Goal: Find specific page/section: Find specific page/section

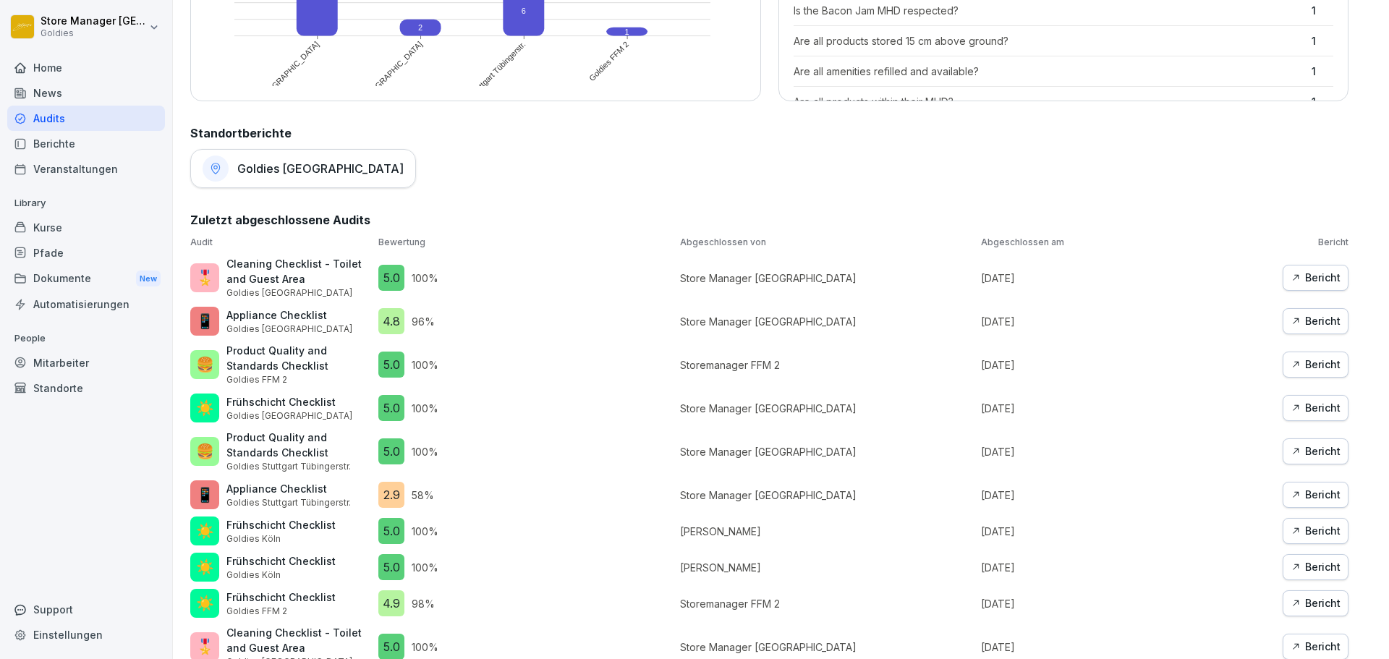
scroll to position [520, 0]
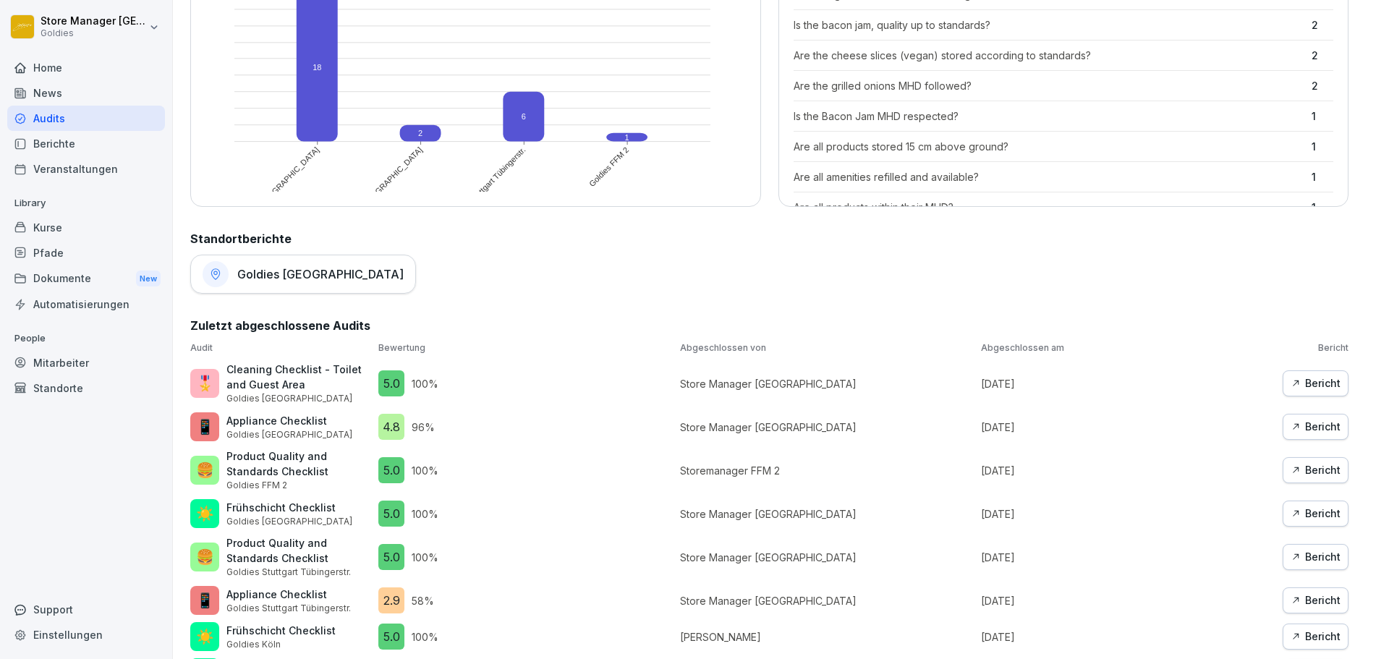
click at [254, 265] on div "Goldies [GEOGRAPHIC_DATA]" at bounding box center [303, 274] width 226 height 39
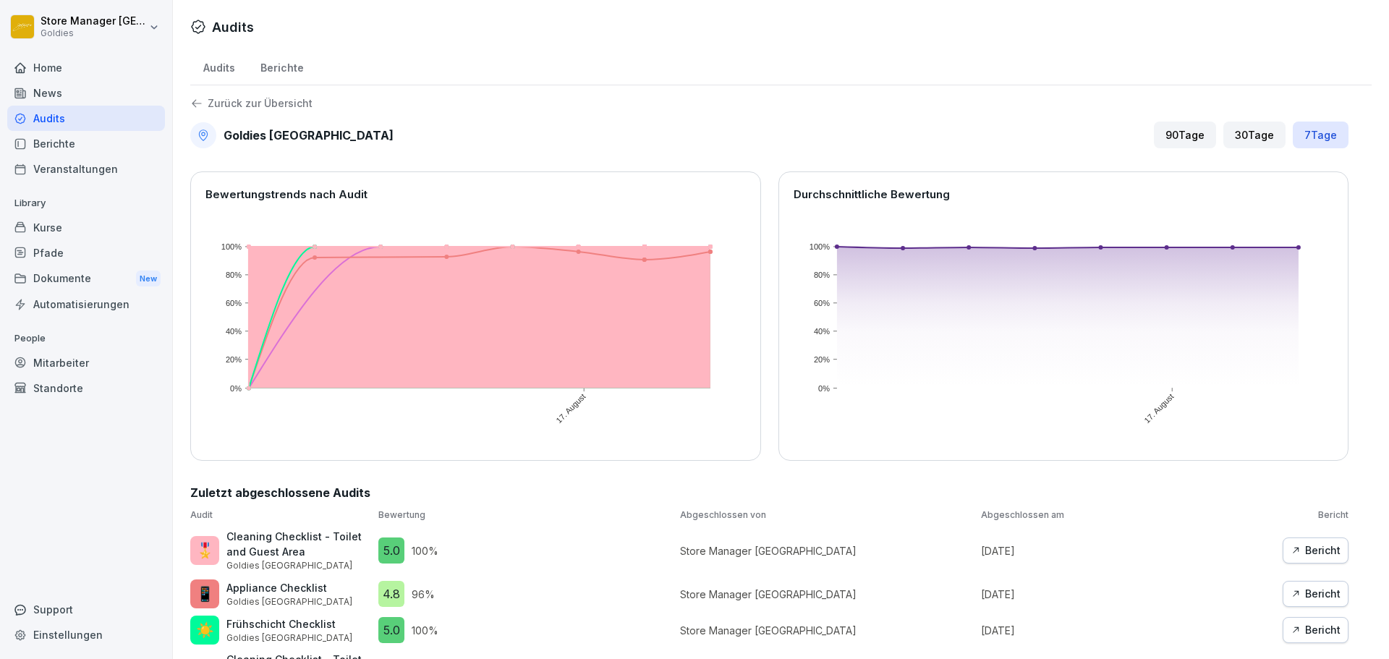
click at [1188, 141] on div "90 Tage" at bounding box center [1185, 134] width 62 height 27
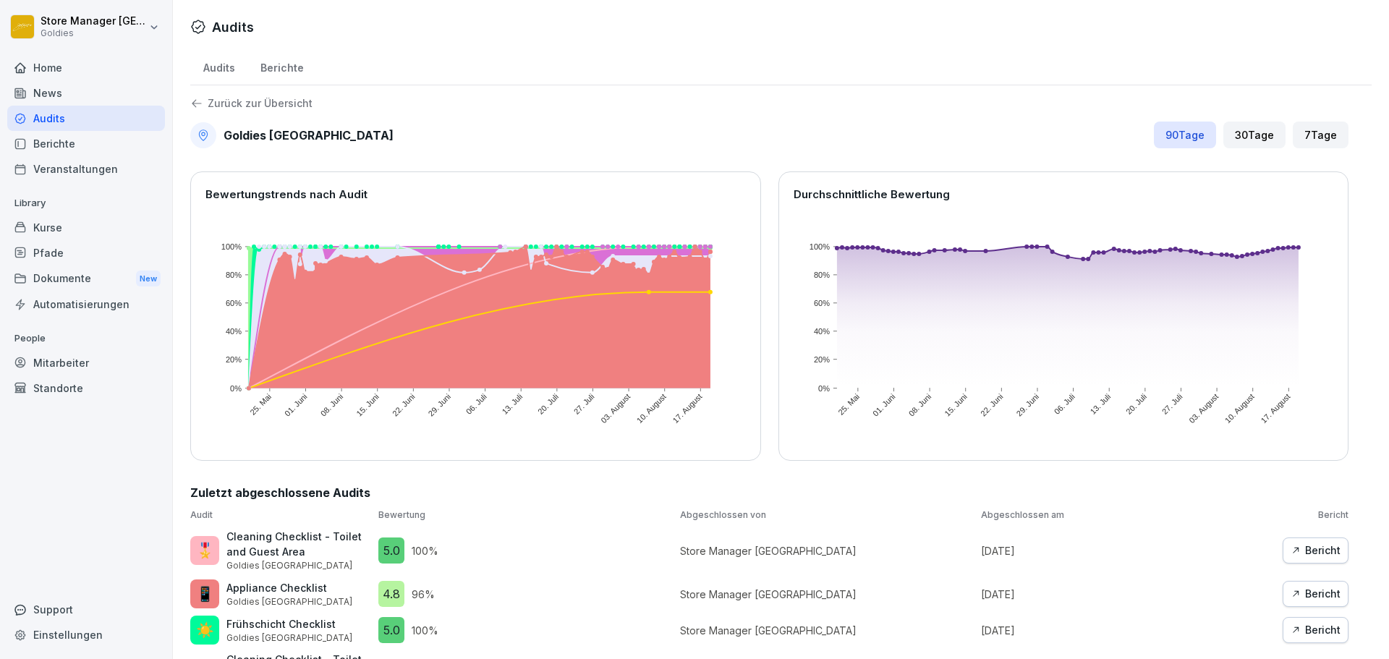
click at [1171, 141] on div "90 Tage" at bounding box center [1185, 134] width 62 height 27
click at [293, 61] on div "Berichte" at bounding box center [281, 66] width 69 height 37
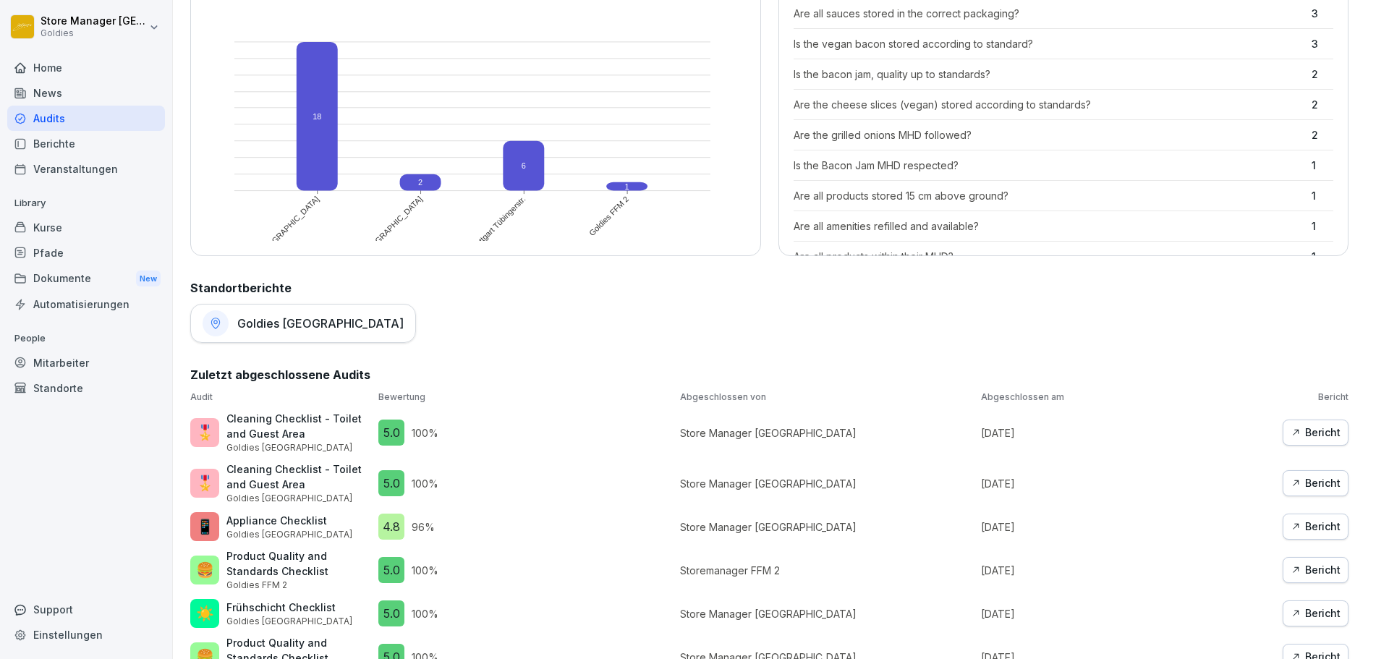
scroll to position [592, 0]
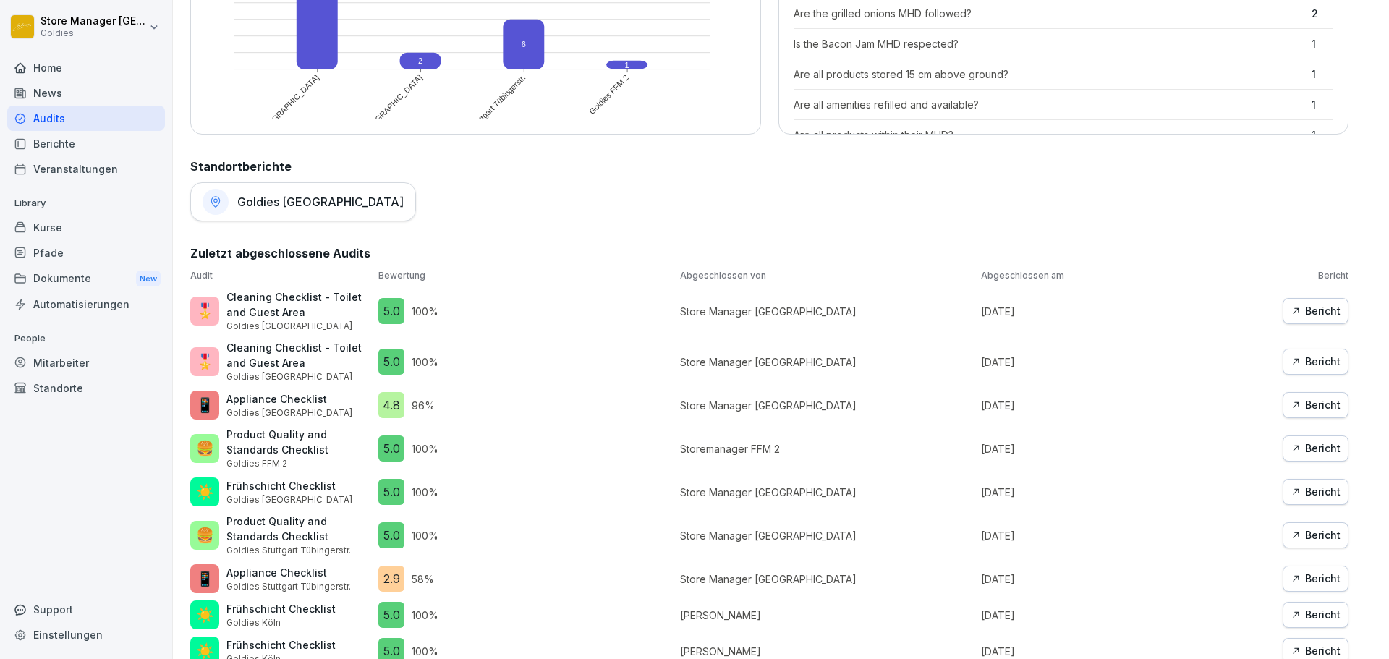
click at [271, 203] on h1 "Goldies [GEOGRAPHIC_DATA]" at bounding box center [320, 202] width 166 height 14
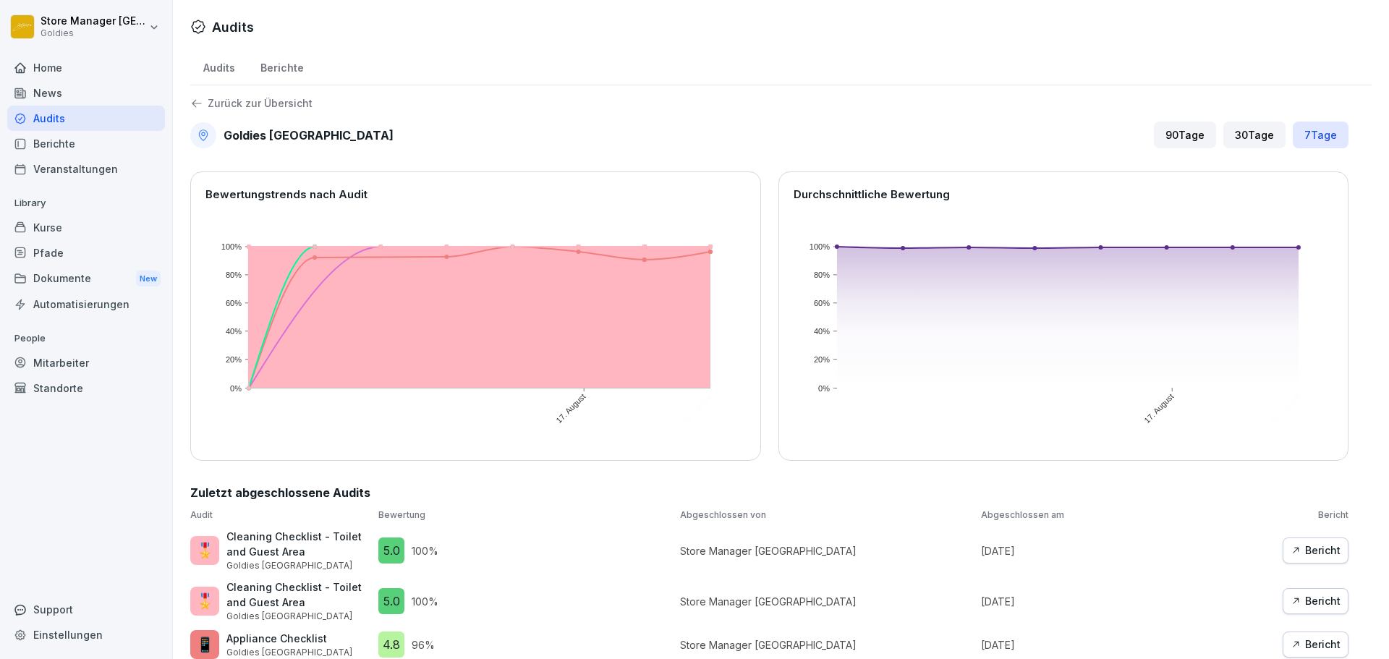
click at [1190, 145] on div "90 Tage" at bounding box center [1185, 134] width 62 height 27
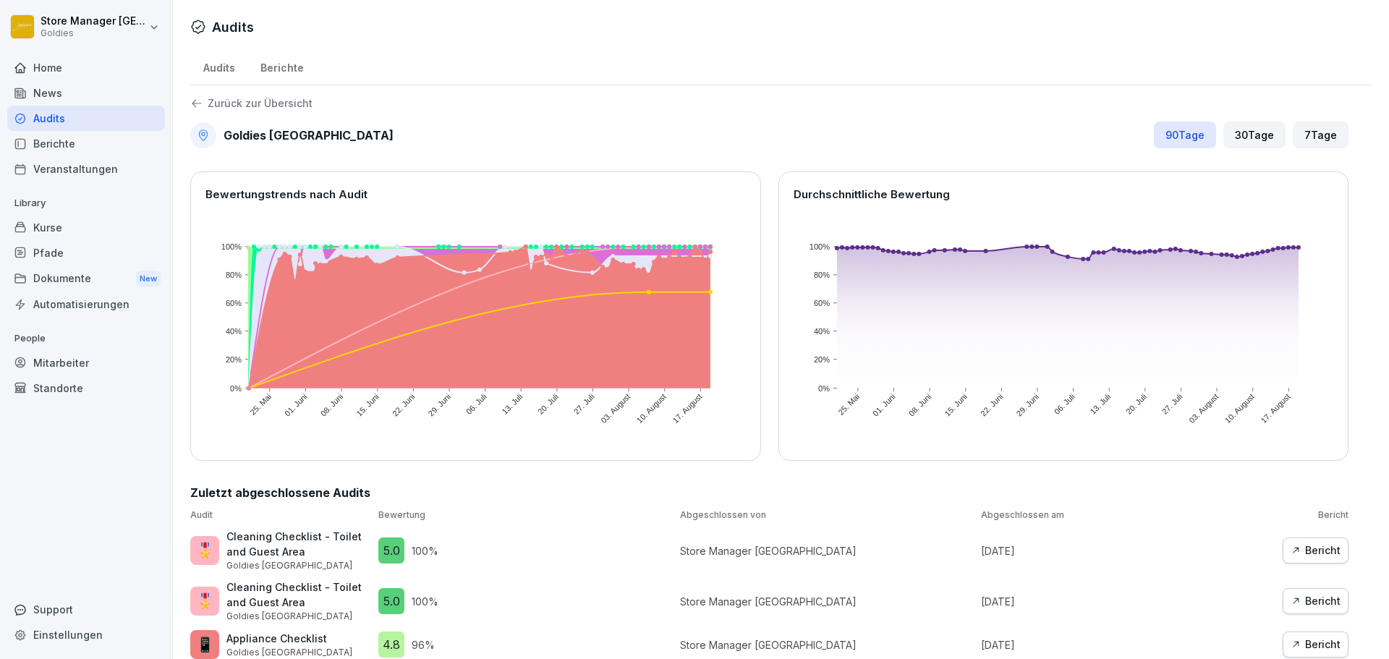
click at [64, 143] on div "Berichte" at bounding box center [86, 143] width 158 height 25
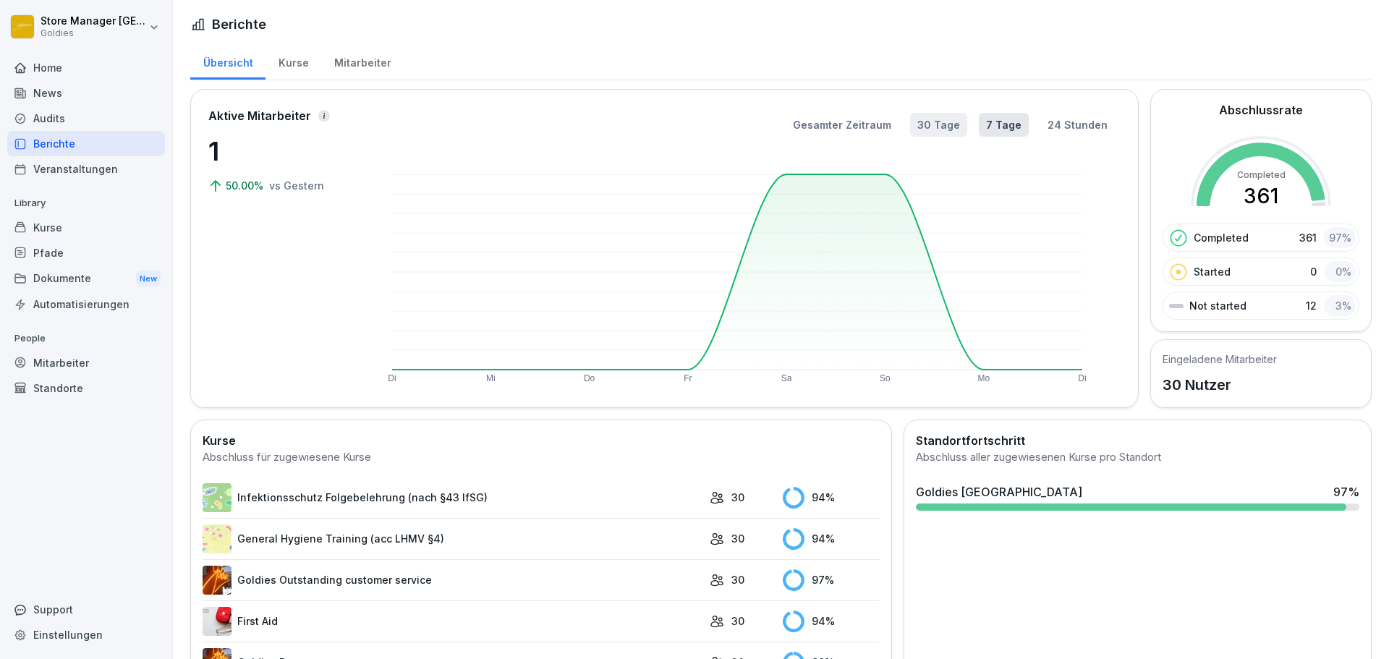
click at [922, 121] on button "30 Tage" at bounding box center [938, 125] width 57 height 24
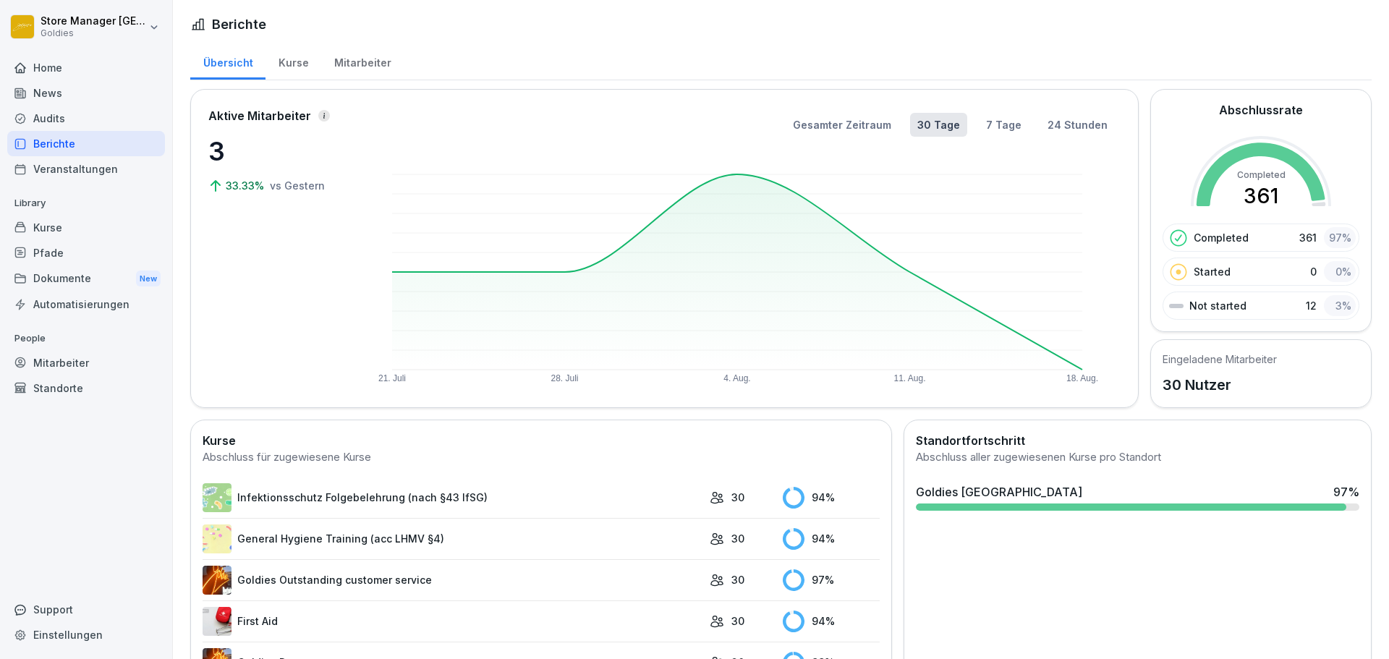
click at [286, 64] on div "Kurse" at bounding box center [293, 61] width 56 height 37
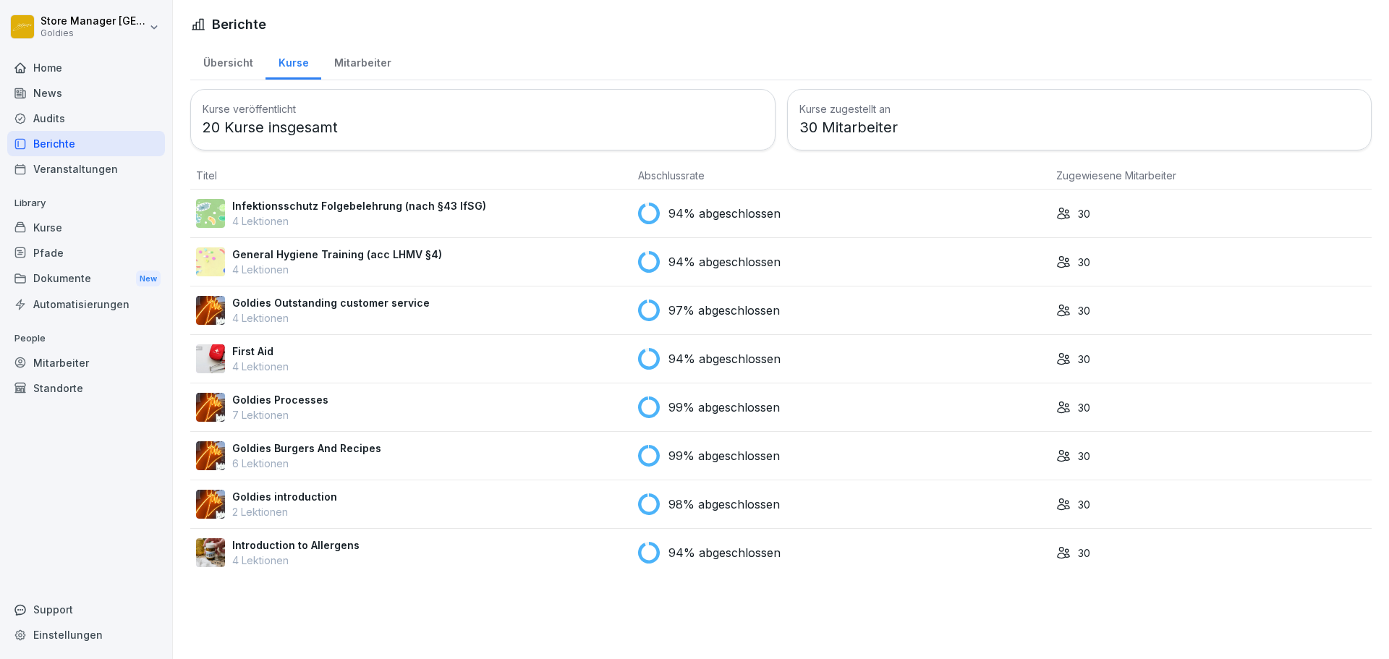
drag, startPoint x: 0, startPoint y: 0, endPoint x: 59, endPoint y: 111, distance: 125.5
click at [59, 111] on div "Audits" at bounding box center [86, 118] width 158 height 25
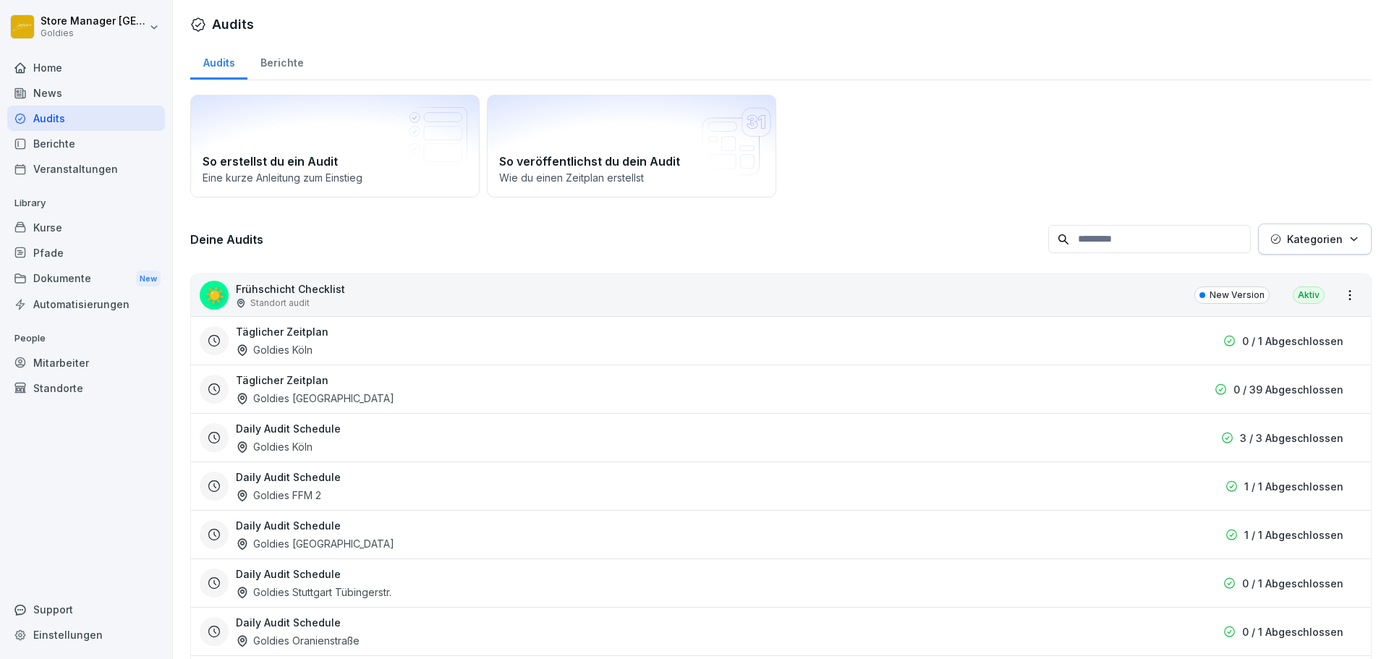
click at [294, 72] on div "Berichte" at bounding box center [281, 61] width 69 height 37
